Goal: Task Accomplishment & Management: Manage account settings

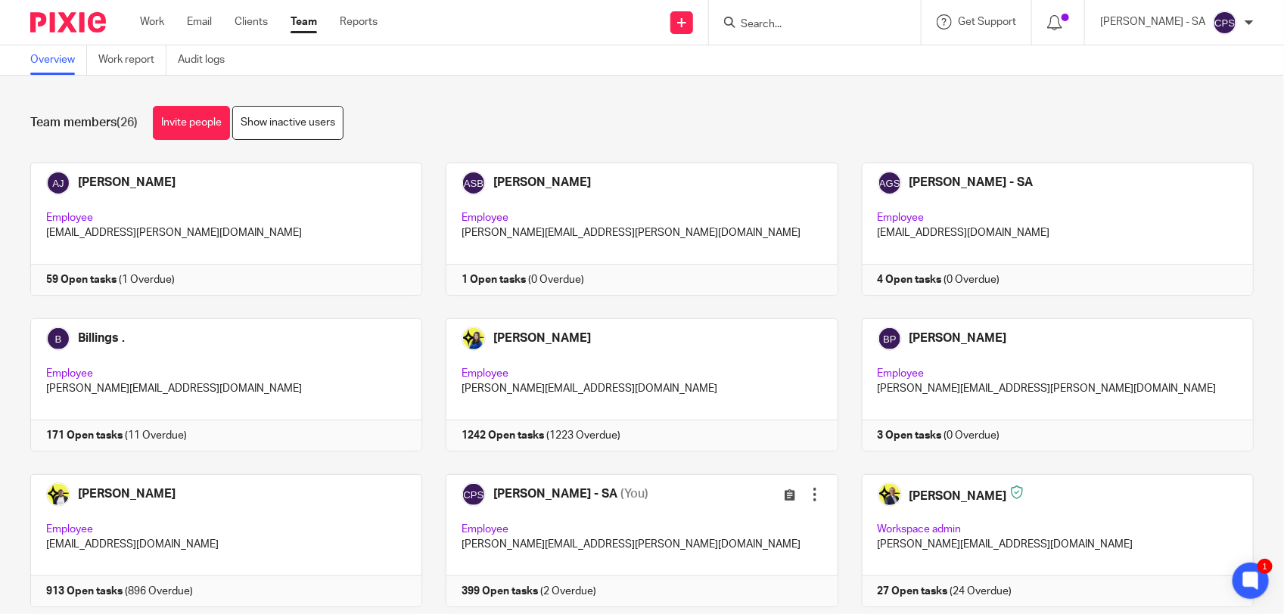
click at [767, 20] on input "Search" at bounding box center [807, 25] width 136 height 14
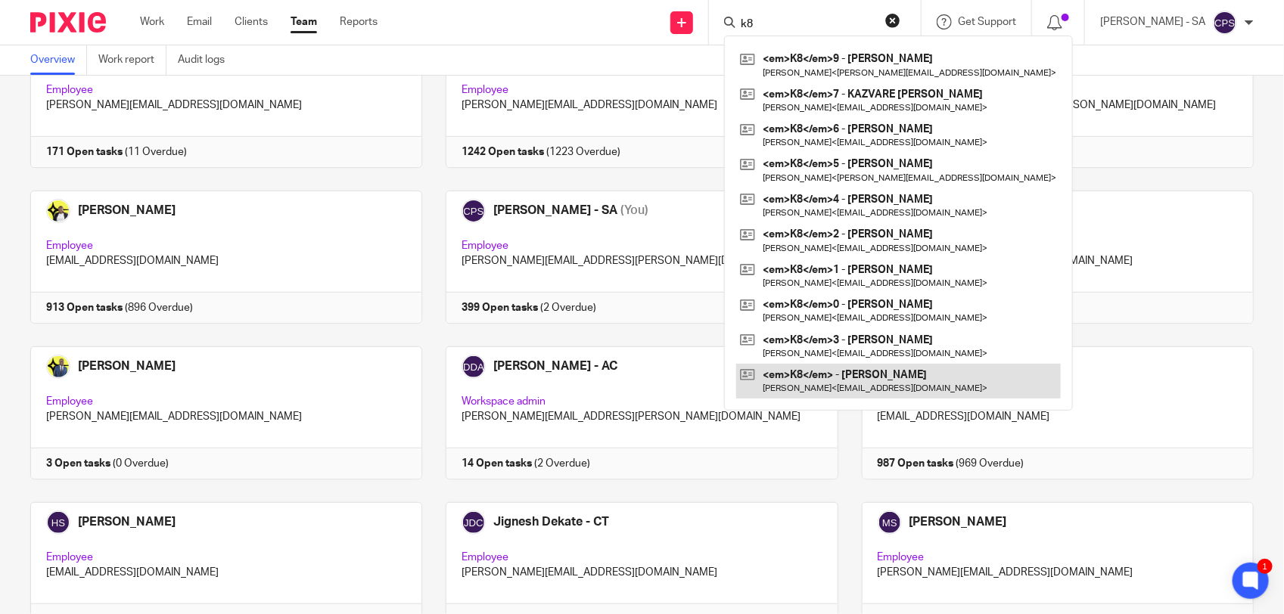
type input "k8"
click at [909, 384] on link at bounding box center [898, 381] width 325 height 35
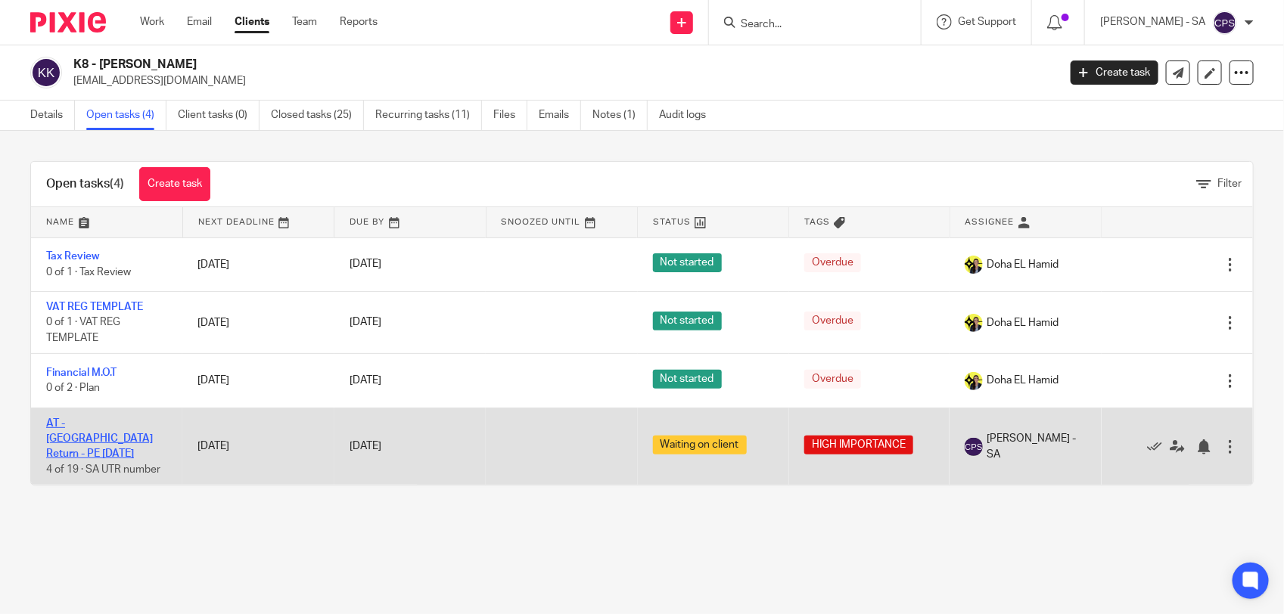
click at [114, 424] on link "AT - [GEOGRAPHIC_DATA] Return - PE [DATE]" at bounding box center [99, 439] width 107 height 42
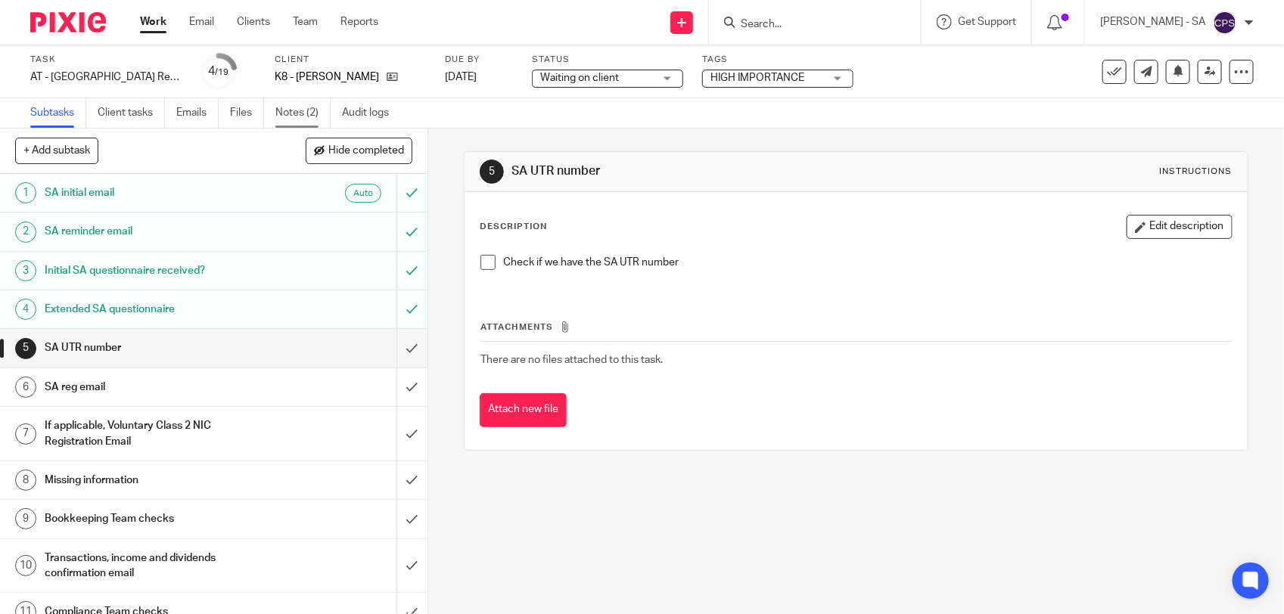
click at [301, 110] on link "Notes (2)" at bounding box center [302, 113] width 55 height 30
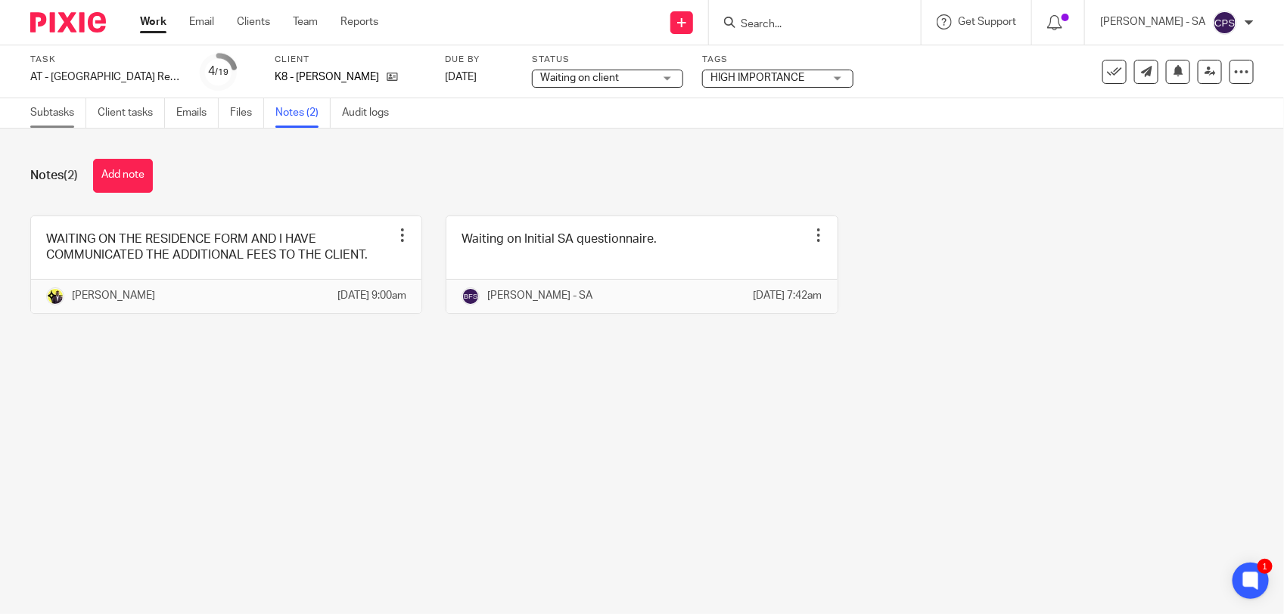
click at [42, 116] on link "Subtasks" at bounding box center [58, 113] width 56 height 30
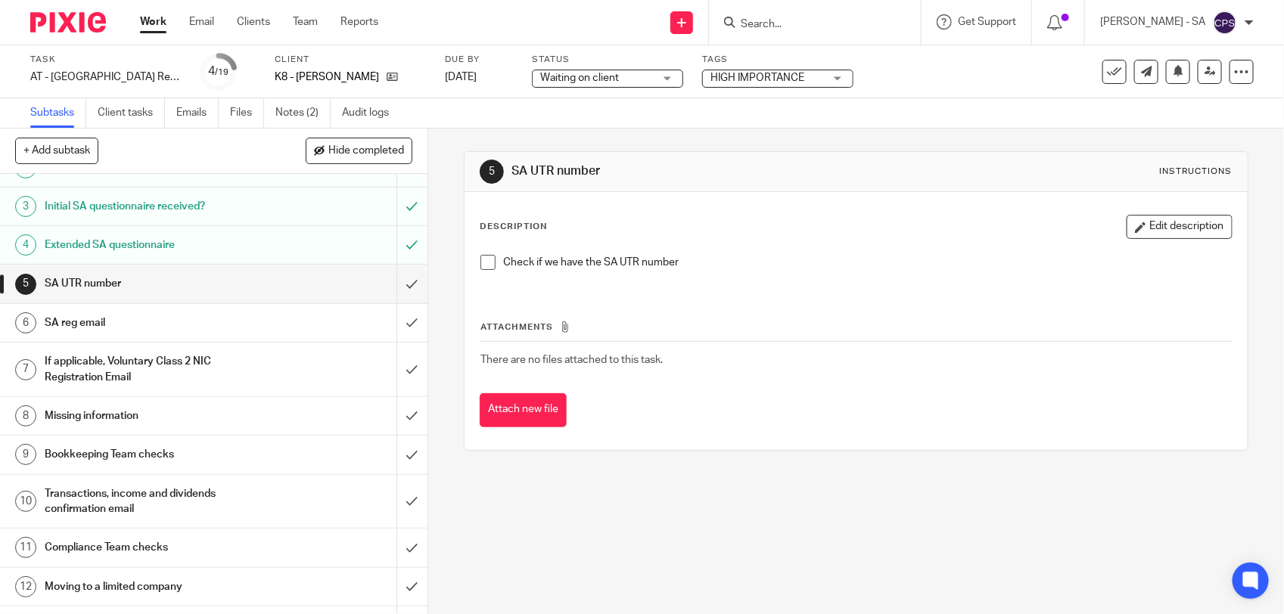
scroll to position [95, 0]
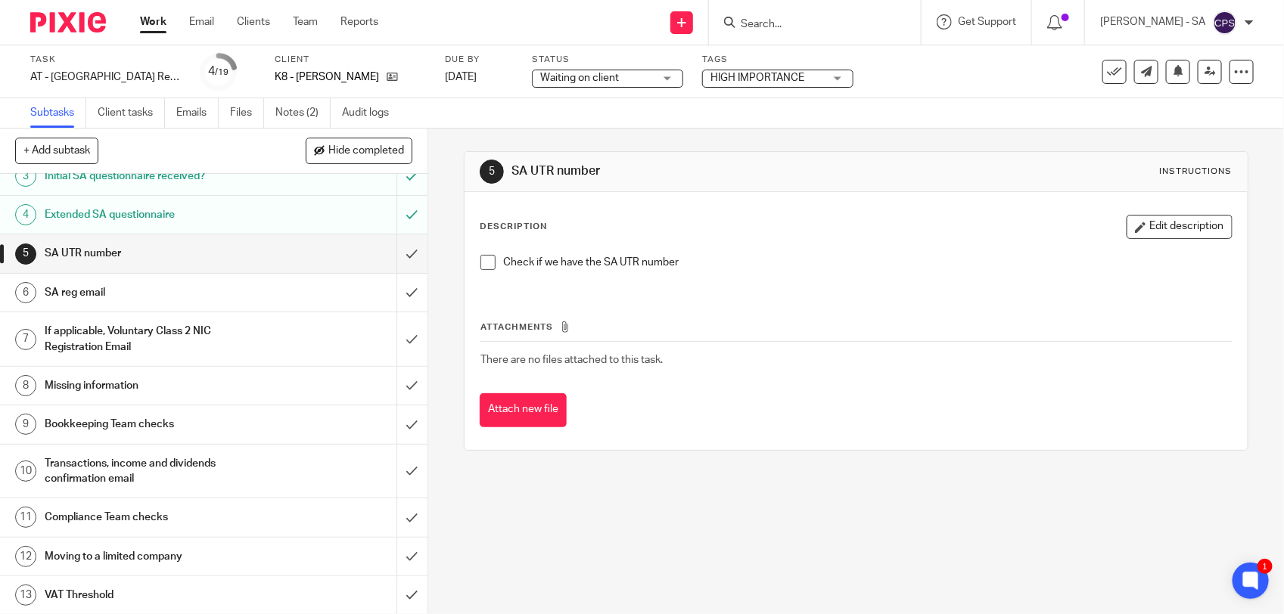
click at [766, 27] on input "Search" at bounding box center [807, 25] width 136 height 14
paste input "Hilda"
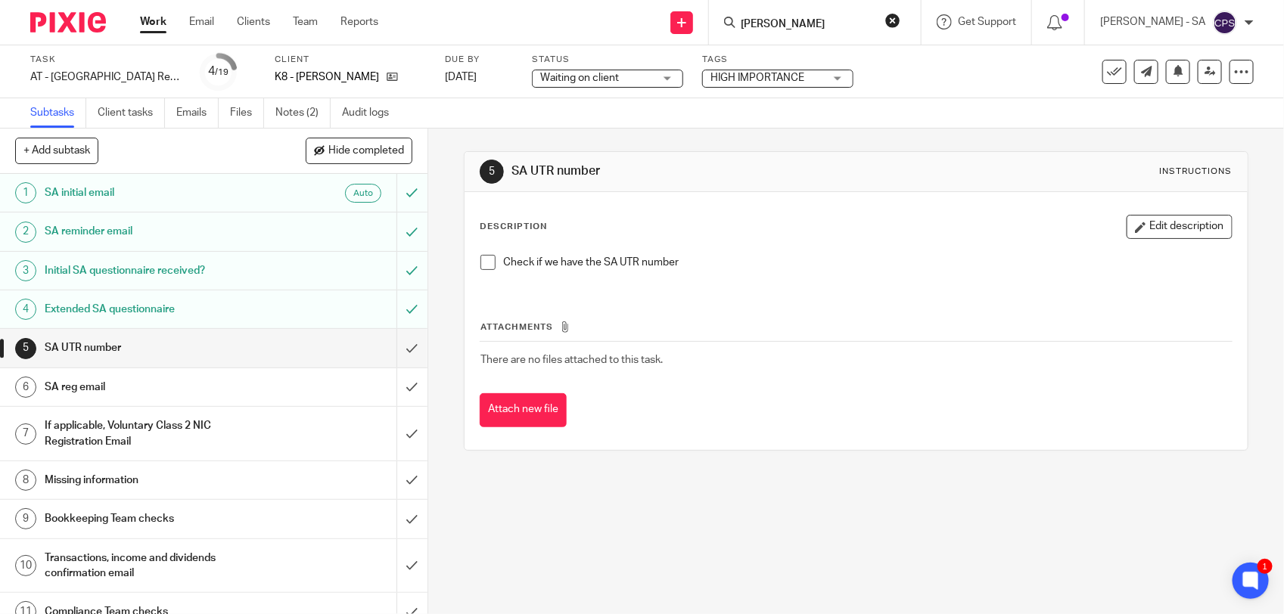
type input "Hilda"
click at [586, 73] on span "Waiting on client" at bounding box center [579, 78] width 79 height 11
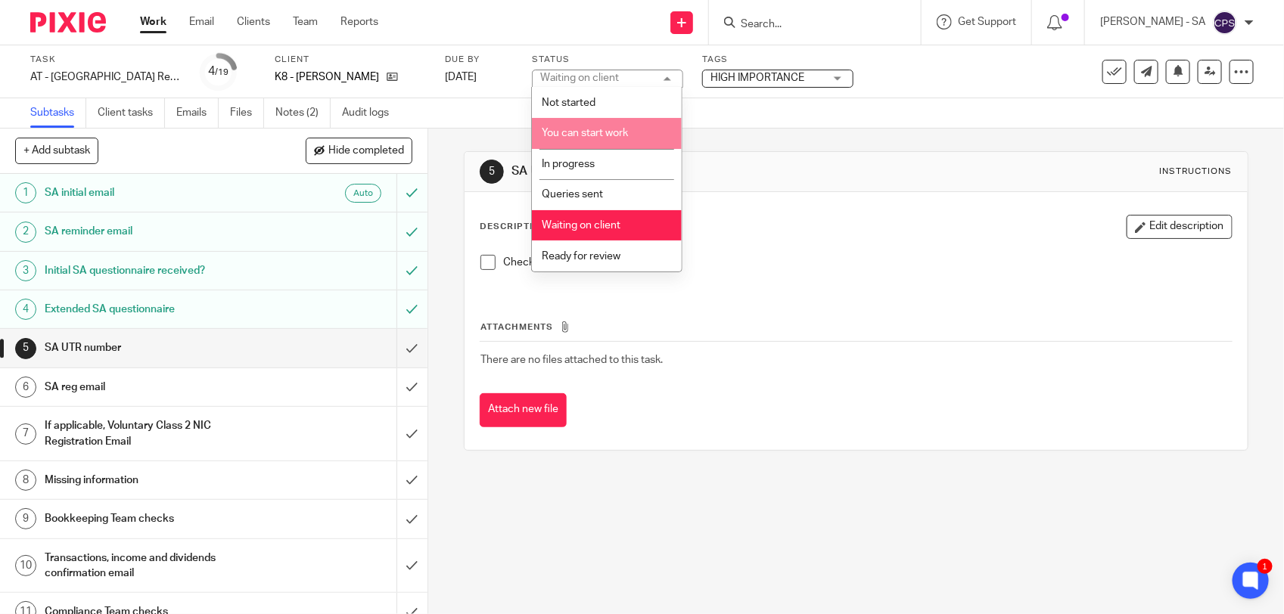
click at [589, 126] on li "You can start work" at bounding box center [607, 133] width 150 height 31
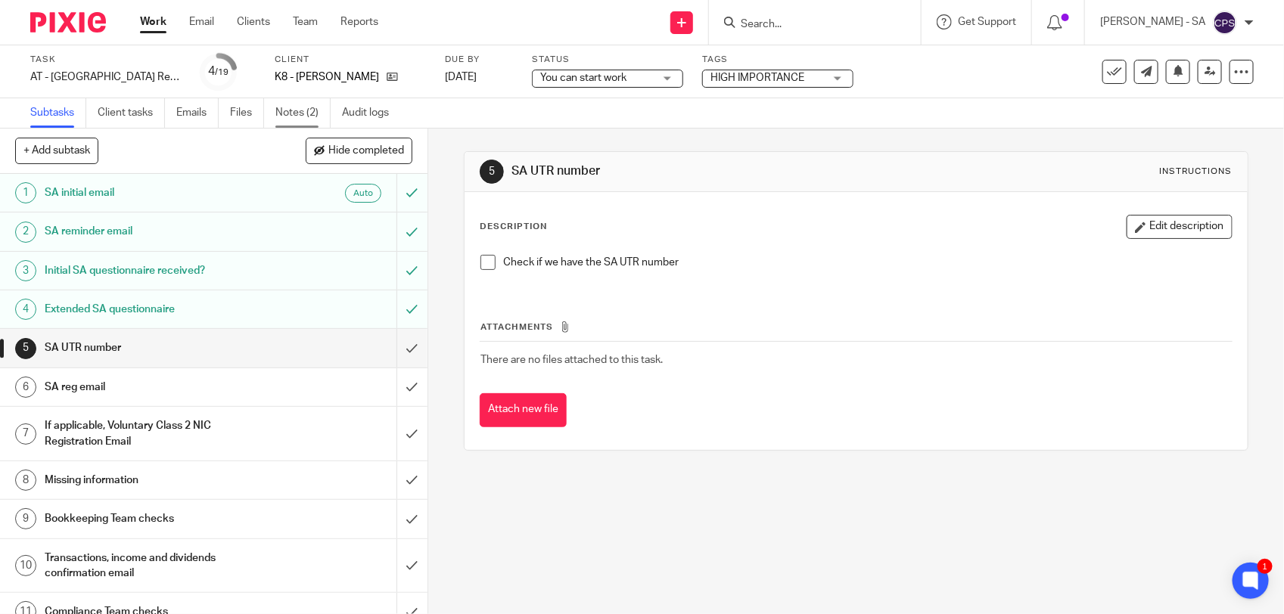
click at [297, 110] on link "Notes (2)" at bounding box center [302, 113] width 55 height 30
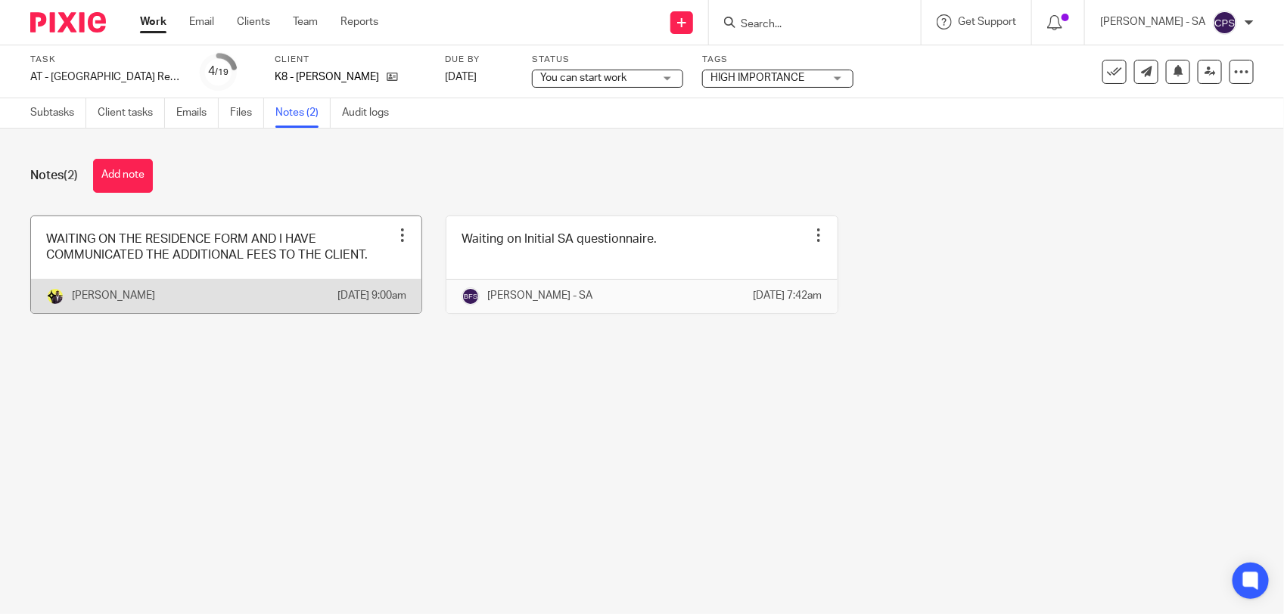
click at [380, 269] on link at bounding box center [226, 264] width 390 height 97
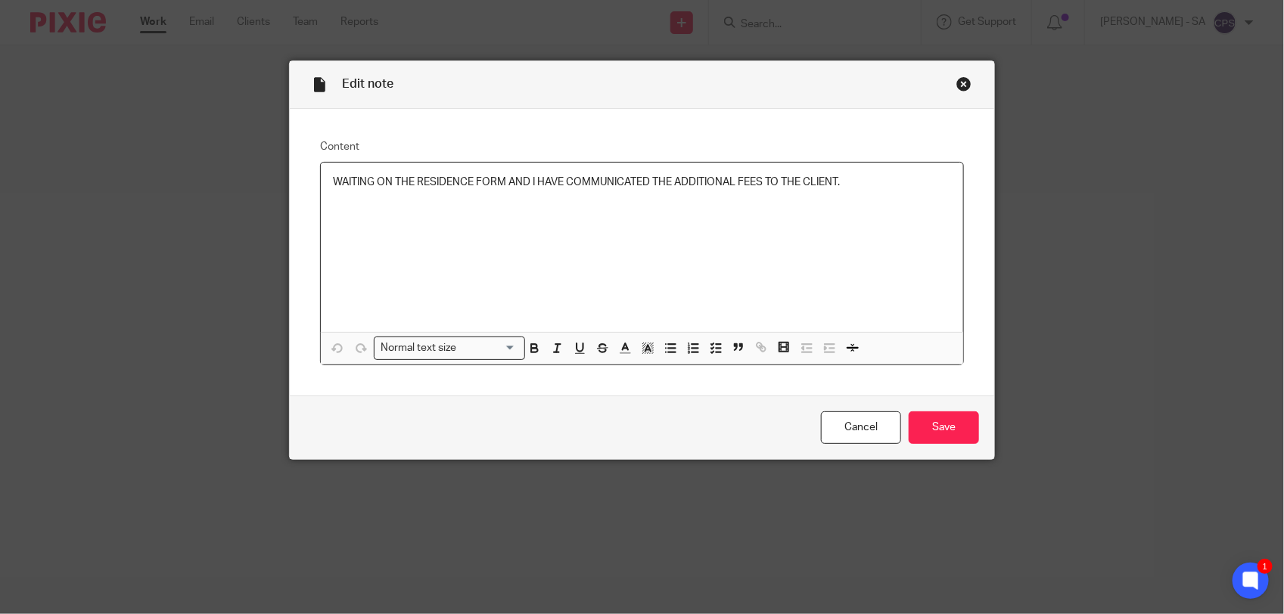
click at [957, 86] on div "Close this dialog window" at bounding box center [964, 83] width 15 height 15
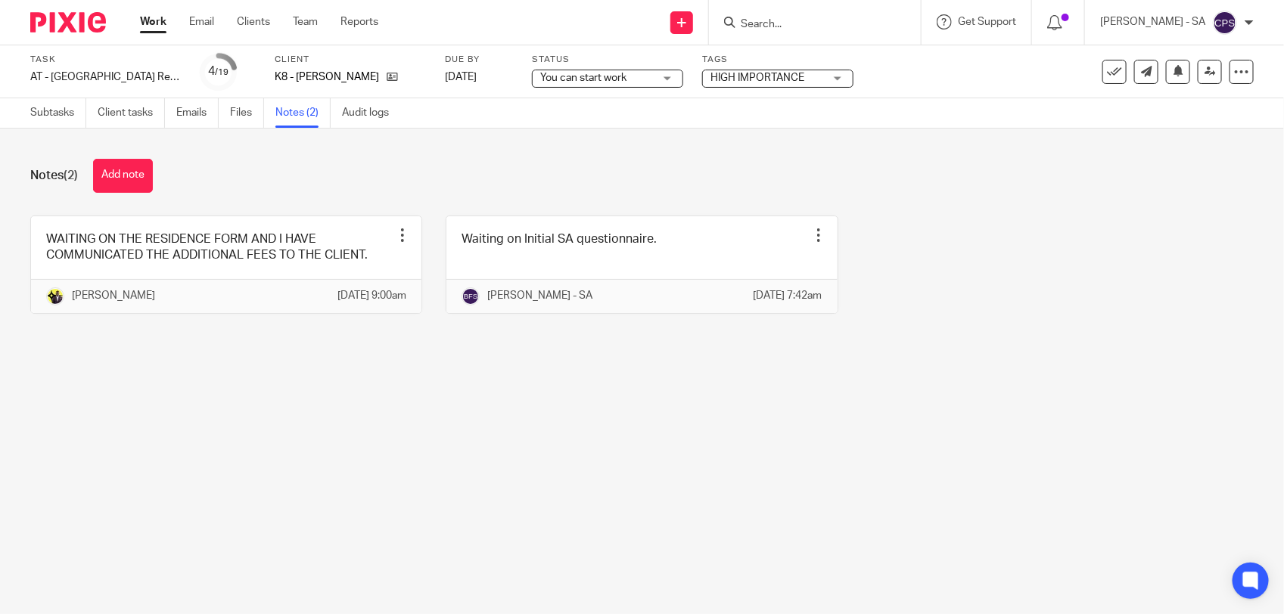
click at [651, 84] on span "You can start work" at bounding box center [597, 78] width 114 height 16
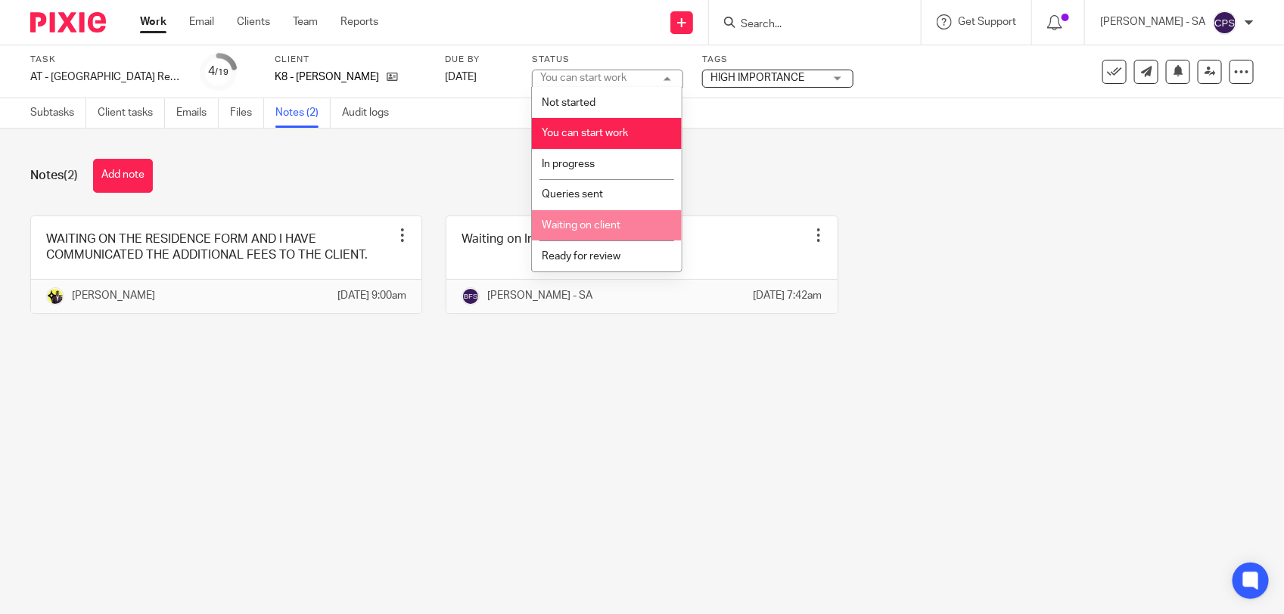
click at [595, 223] on span "Waiting on client" at bounding box center [581, 225] width 79 height 11
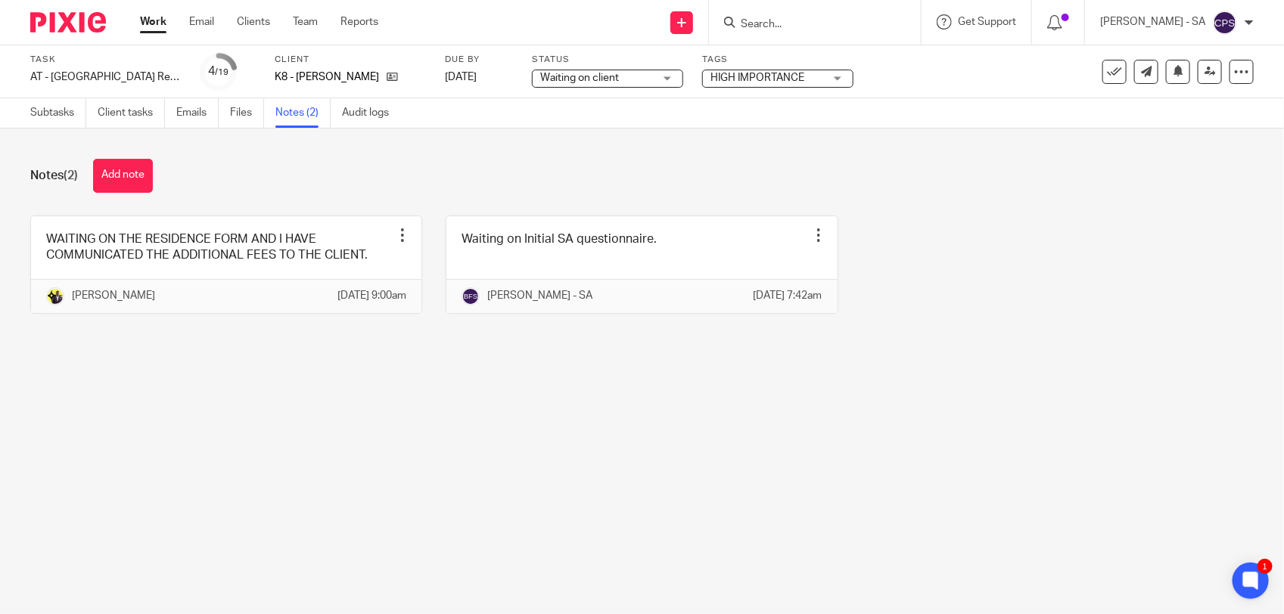
click at [549, 363] on div "Notes (2) Add note WAITING ON THE RESIDENCE FORM AND I HAVE COMMUNICATED THE AD…" at bounding box center [642, 248] width 1284 height 238
